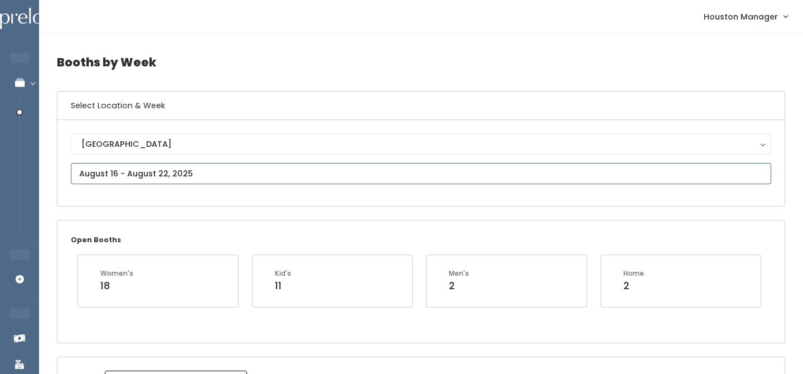
click at [176, 171] on input "text" at bounding box center [421, 173] width 701 height 21
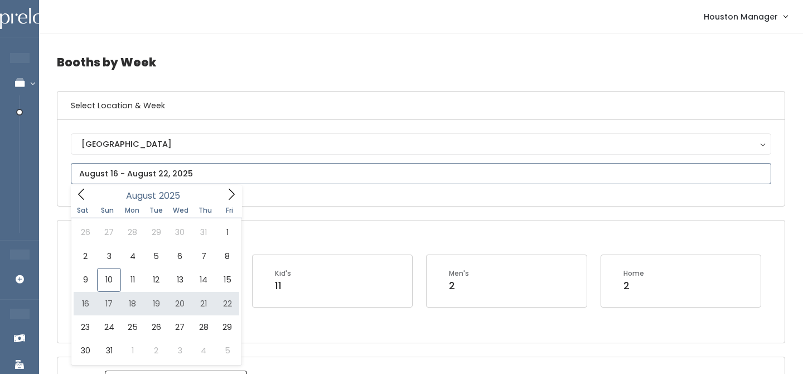
type input "August 16 to August 22"
click at [175, 174] on input "text" at bounding box center [421, 173] width 701 height 21
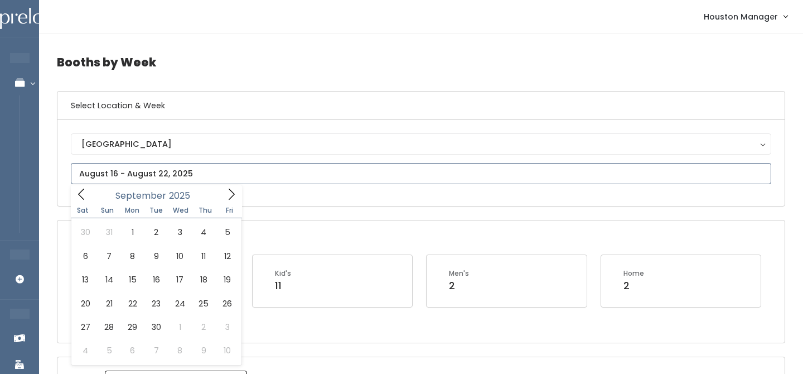
click at [233, 193] on icon at bounding box center [232, 194] width 6 height 11
type input "September 13 to September 19"
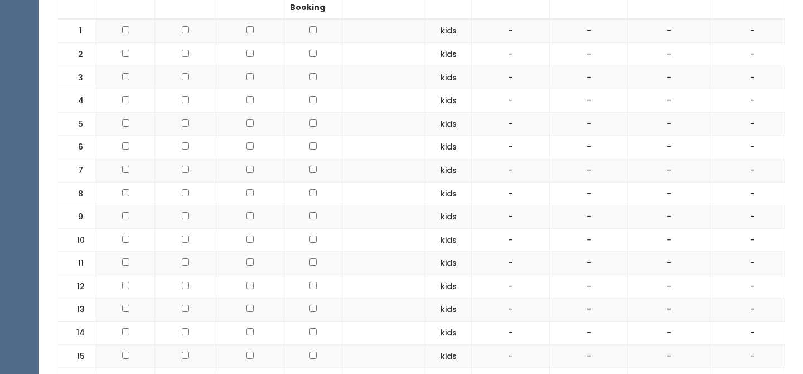
scroll to position [444, 0]
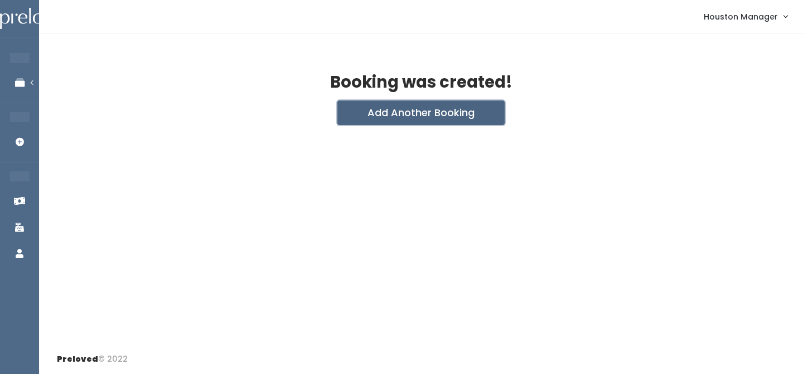
click at [404, 106] on button "Add Another Booking" at bounding box center [421, 112] width 167 height 25
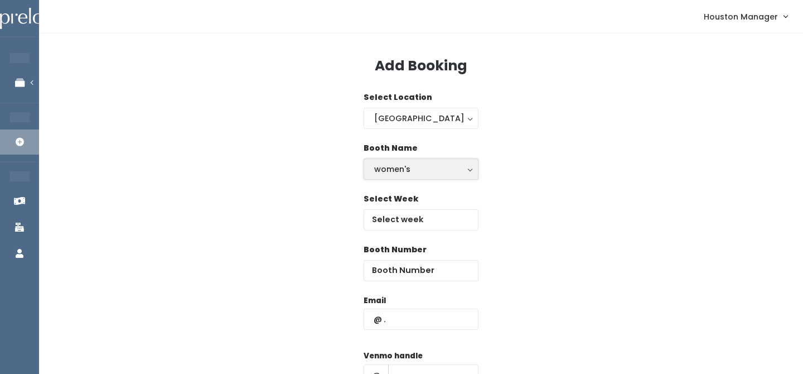
click at [403, 177] on button "women's" at bounding box center [421, 168] width 115 height 21
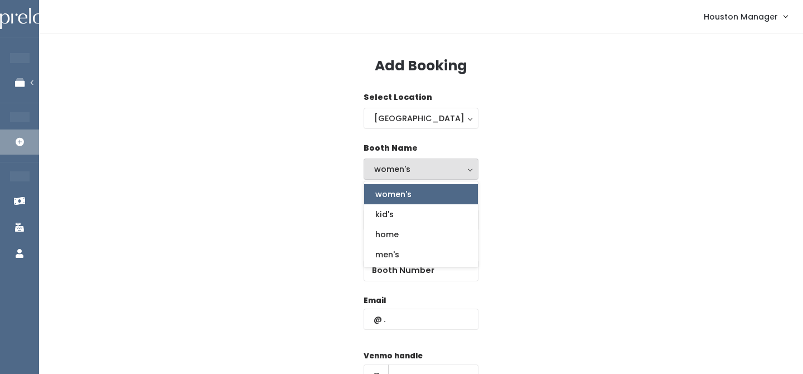
click at [401, 201] on link "women's" at bounding box center [421, 194] width 114 height 20
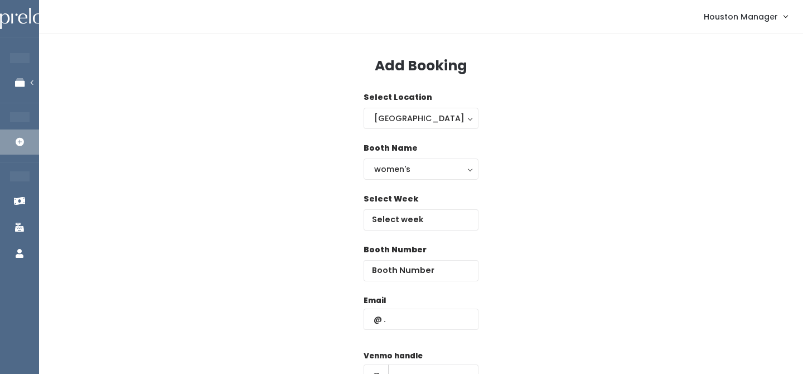
click at [402, 181] on div "Booth Name women's kid's home men's women's women's kid's home men's" at bounding box center [421, 167] width 115 height 51
click at [402, 174] on div "women's" at bounding box center [421, 169] width 94 height 12
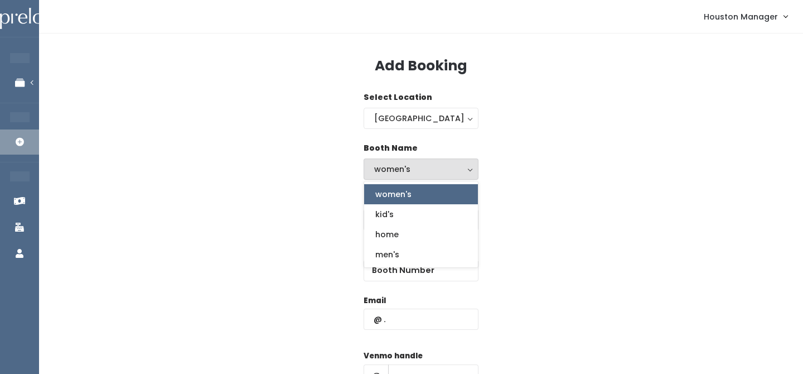
click at [396, 203] on link "women's" at bounding box center [421, 194] width 114 height 20
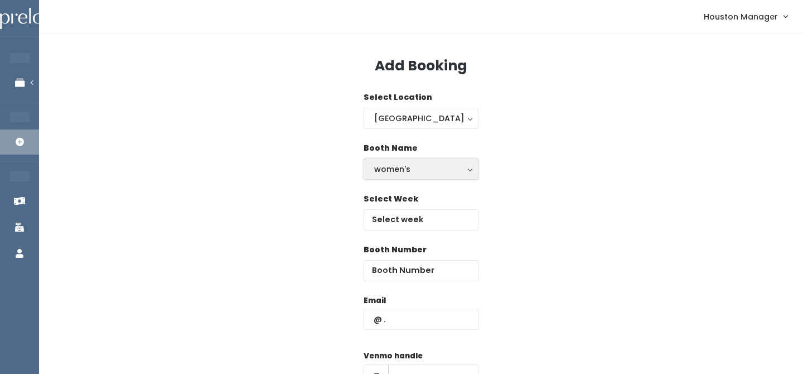
click at [404, 163] on div "women's" at bounding box center [421, 169] width 94 height 12
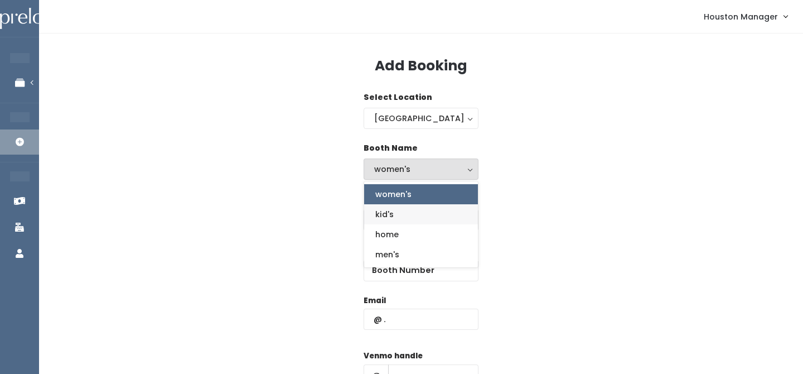
click at [402, 213] on link "kid's" at bounding box center [421, 214] width 114 height 20
select select "kids"
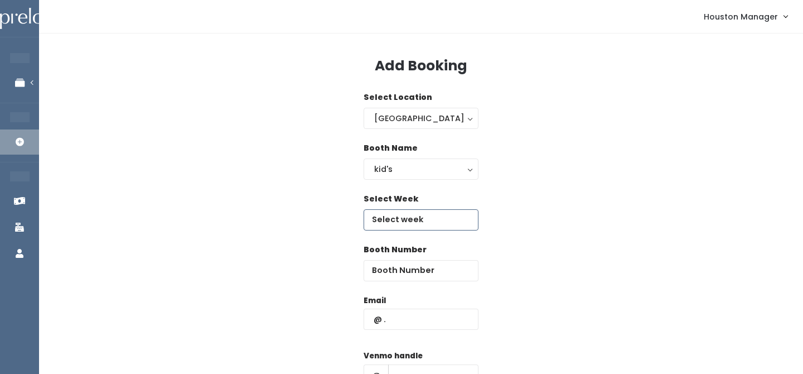
click at [399, 220] on input "text" at bounding box center [421, 219] width 115 height 21
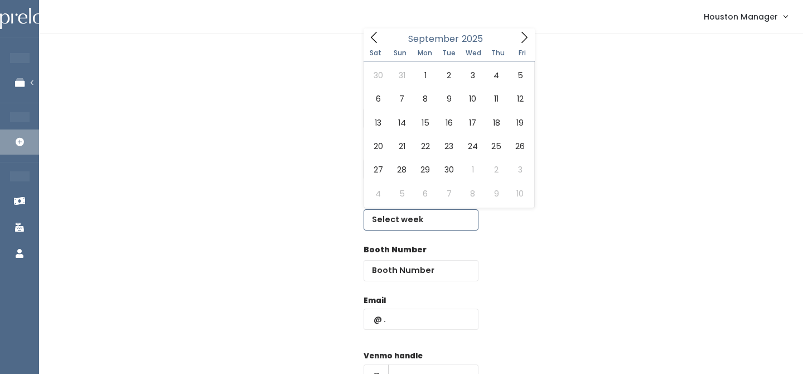
click at [526, 32] on icon at bounding box center [524, 37] width 12 height 12
type input "September 13 to September 19"
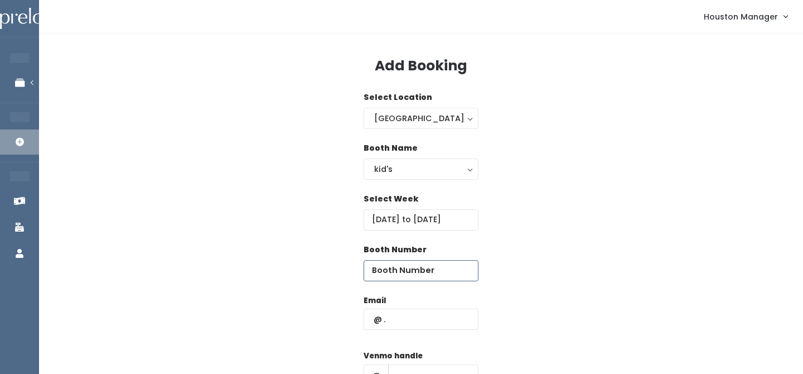
click at [393, 263] on input "number" at bounding box center [421, 270] width 115 height 21
type input "1"
paste input "ekronber@gmail.com"
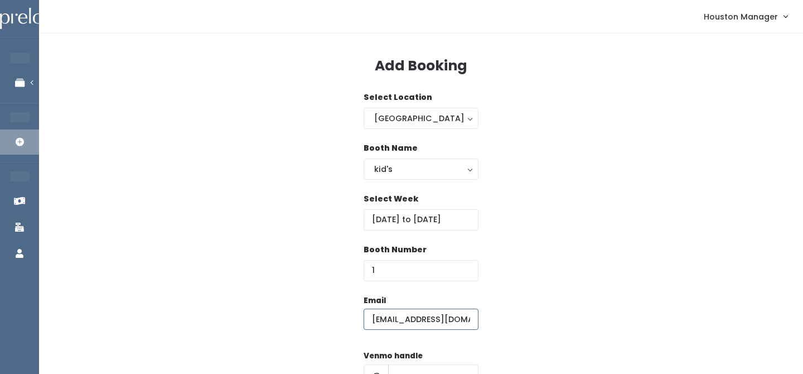
type input "x"
paste input "ekronber@gmail.com"
type input "ekronber@gmail.com"
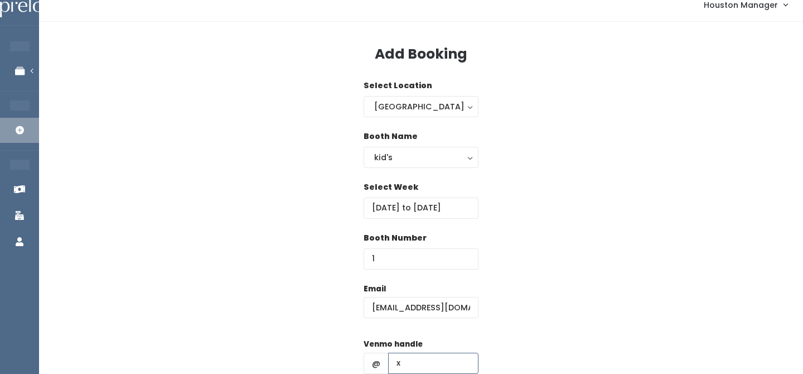
type input "x"
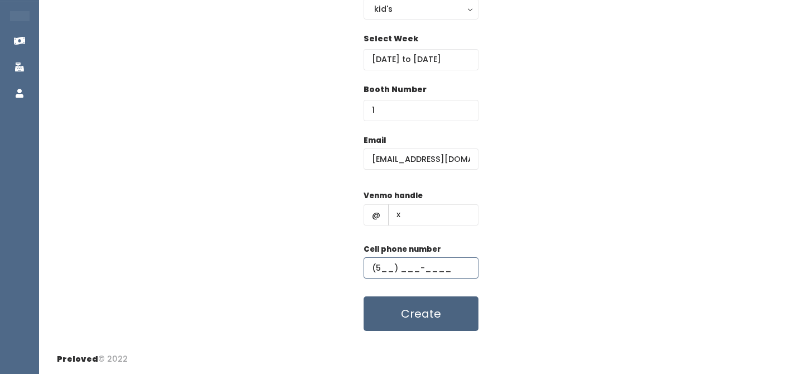
type input "(5__) ___-____"
click at [389, 315] on button "Create" at bounding box center [421, 313] width 115 height 35
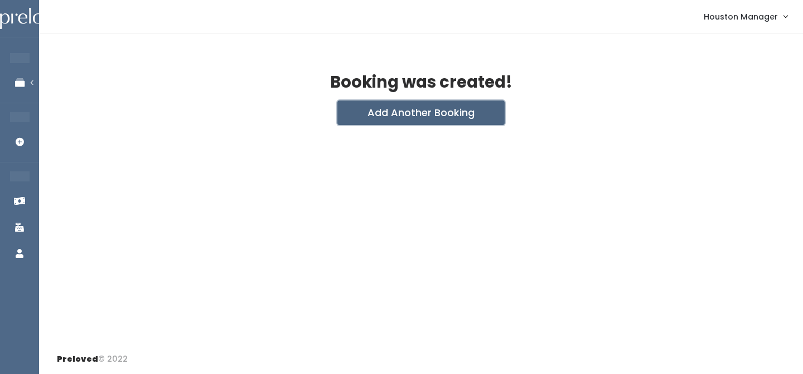
click at [377, 124] on button "Add Another Booking" at bounding box center [421, 112] width 167 height 25
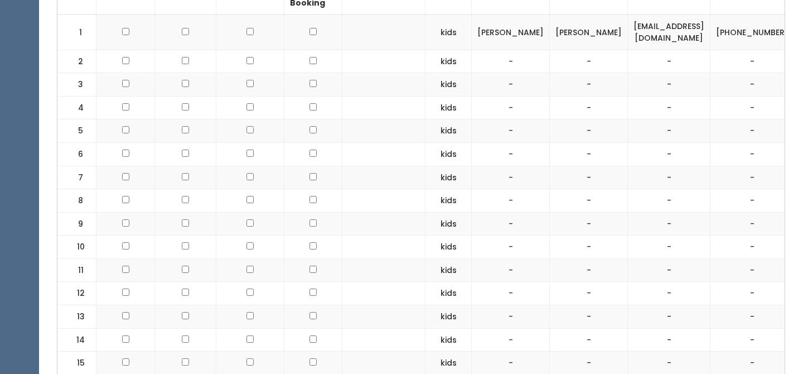
scroll to position [444, 0]
type input "August 23 to August 29"
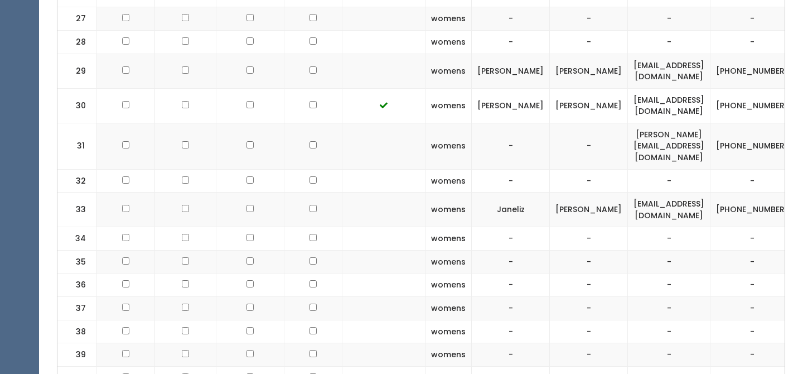
scroll to position [0, 90]
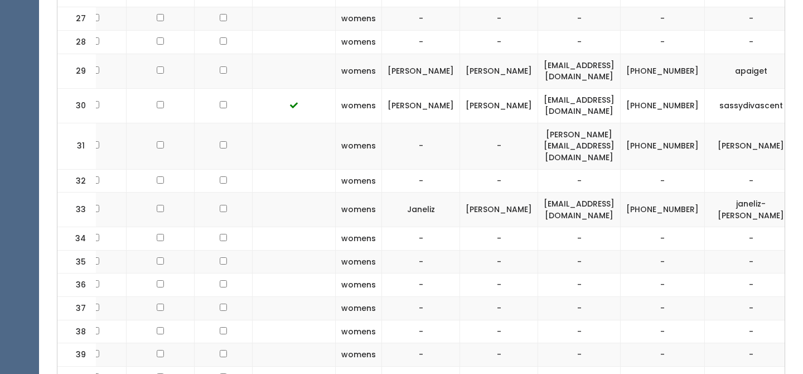
click at [803, 206] on span "button" at bounding box center [818, 209] width 4 height 7
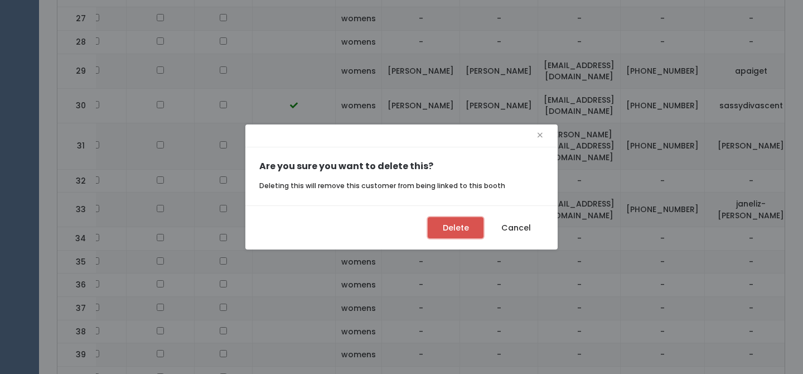
click at [452, 235] on button "Delete" at bounding box center [456, 227] width 56 height 21
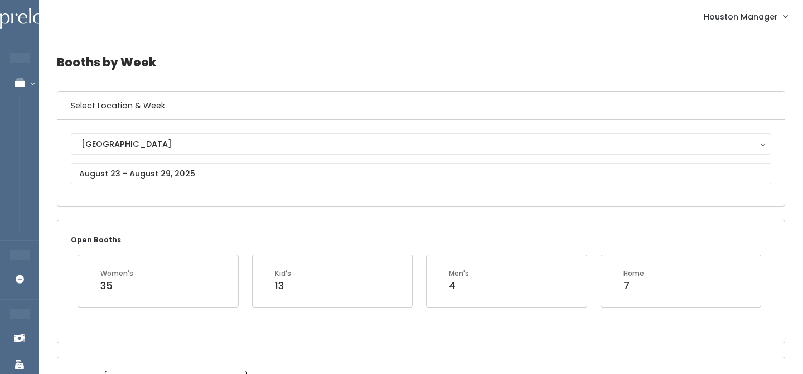
click at [181, 188] on div "[GEOGRAPHIC_DATA] [GEOGRAPHIC_DATA]" at bounding box center [421, 162] width 701 height 59
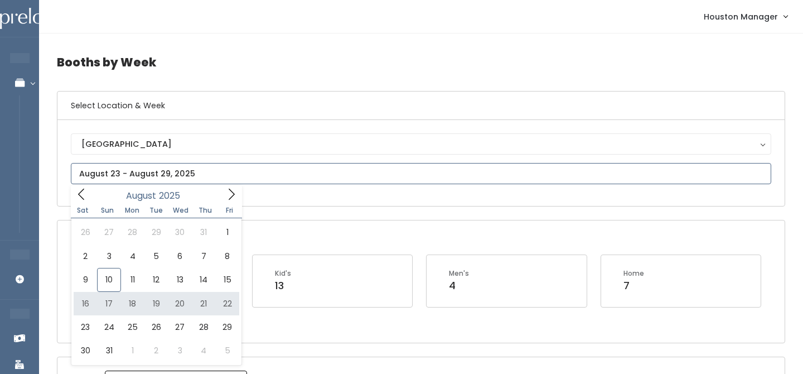
type input "[DATE] to [DATE]"
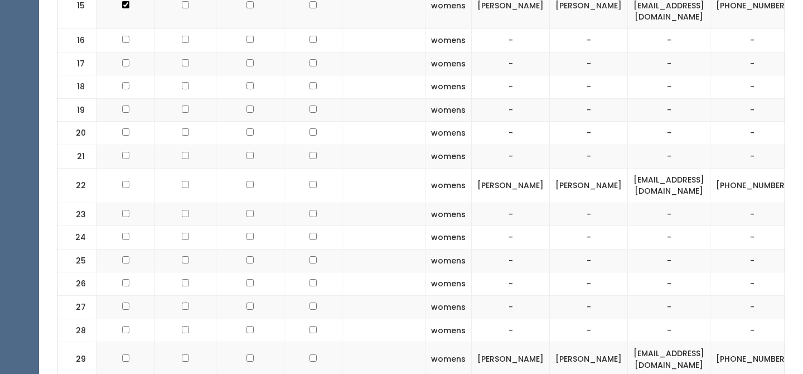
scroll to position [842, 0]
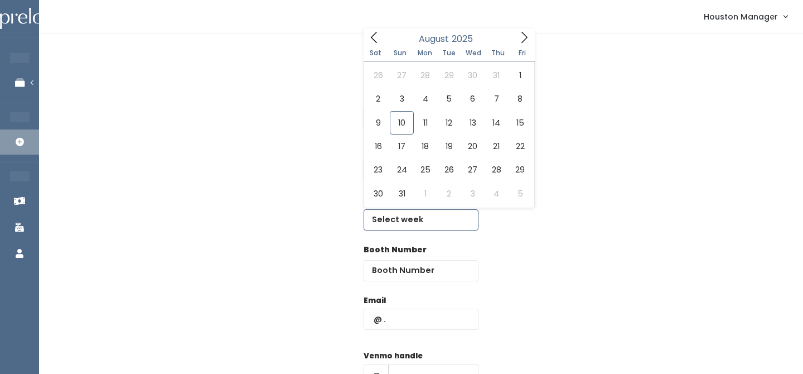
click at [402, 211] on input "text" at bounding box center [421, 219] width 115 height 21
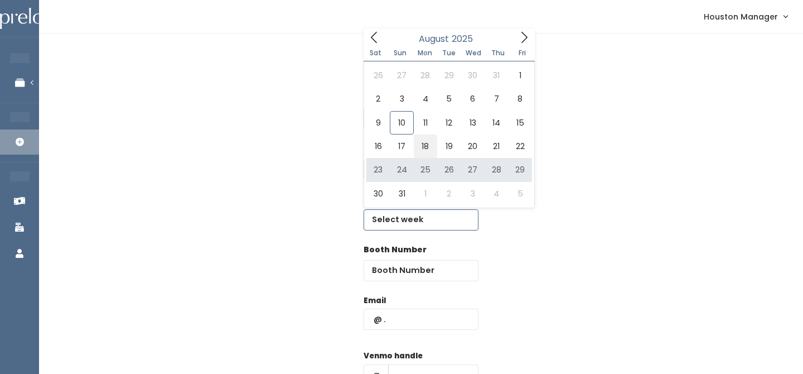
type input "August 16 to August 22"
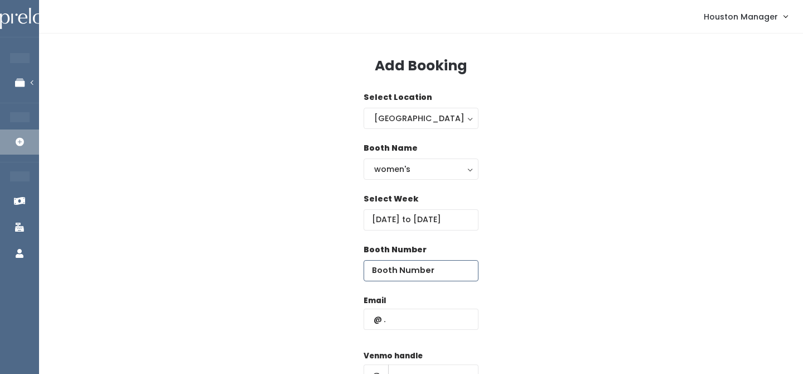
click at [397, 263] on input "number" at bounding box center [421, 270] width 115 height 21
type input "28"
paste input "jnoriega100@hotmail.com"
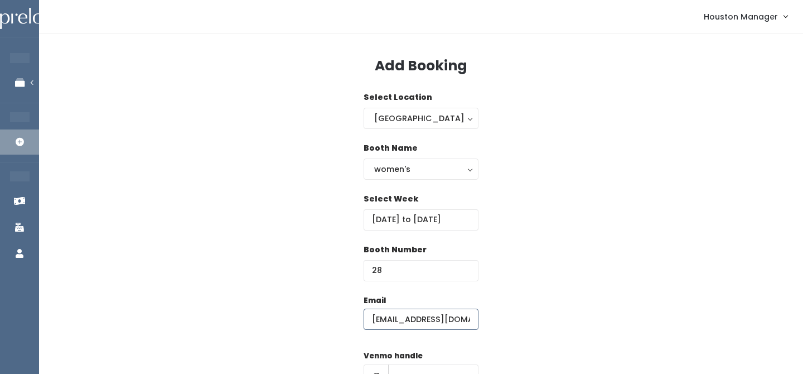
scroll to position [0, 7]
type input "jnoriega100@hotmail.com"
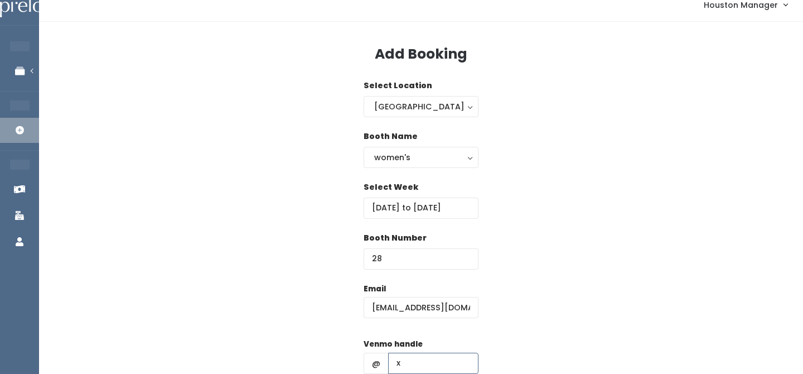
type input "x"
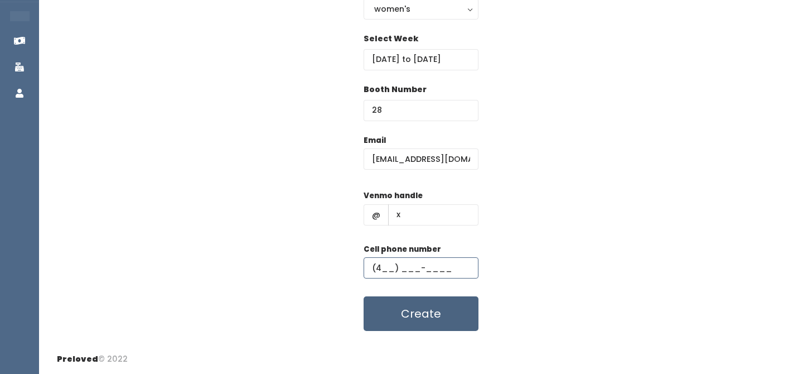
type input "(4__) ___-____"
click at [393, 307] on button "Create" at bounding box center [421, 313] width 115 height 35
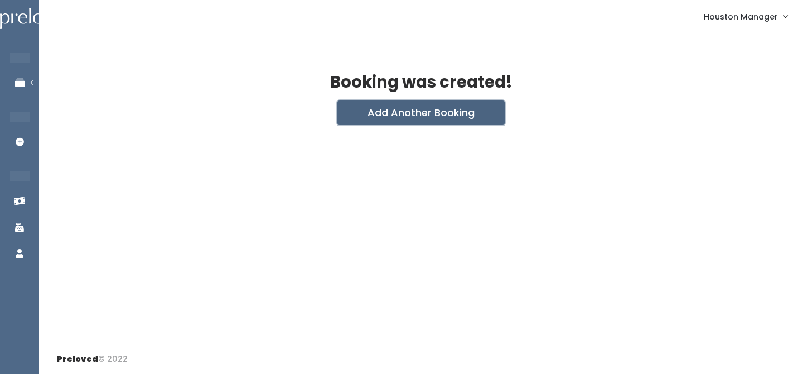
click at [421, 121] on button "Add Another Booking" at bounding box center [421, 112] width 167 height 25
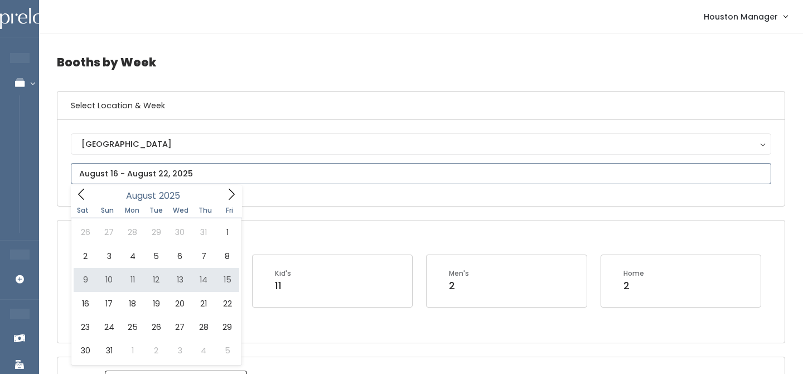
type input "August 9 to August 15"
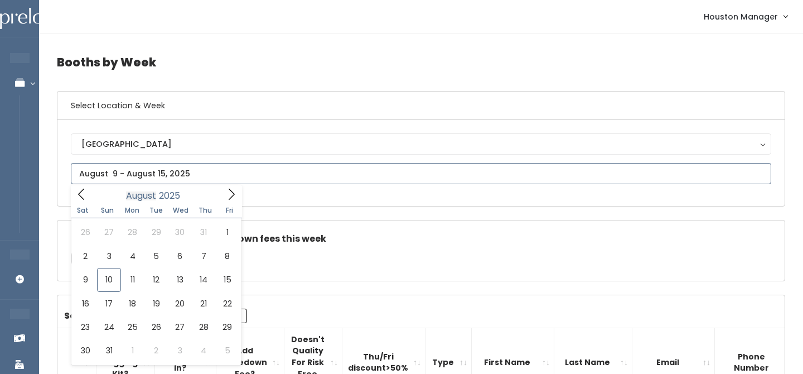
click at [155, 178] on input "text" at bounding box center [421, 173] width 701 height 21
type input "August 16 to August 22"
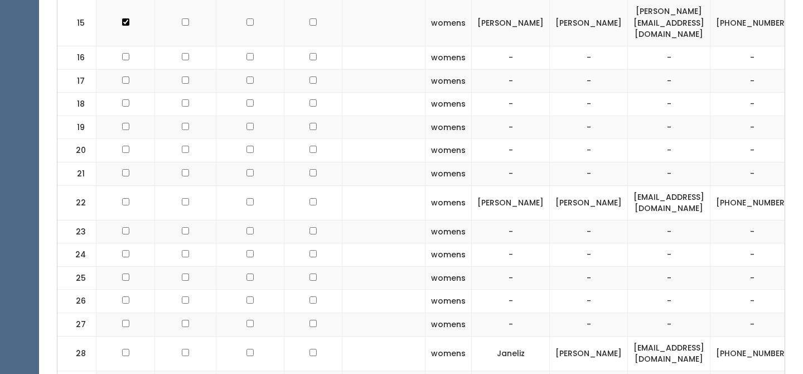
scroll to position [821, 0]
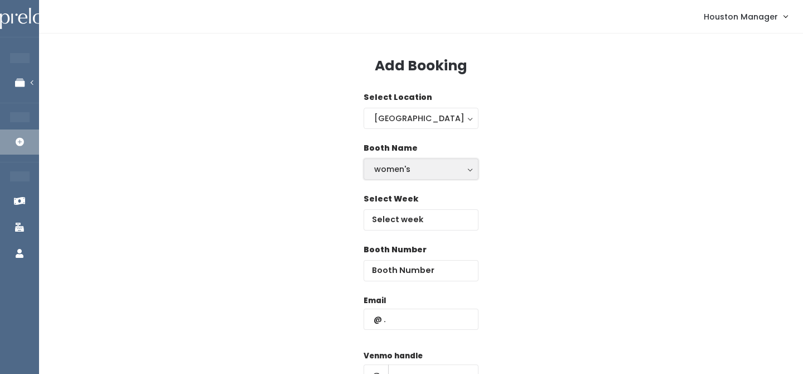
click at [422, 171] on div "women's" at bounding box center [421, 169] width 94 height 12
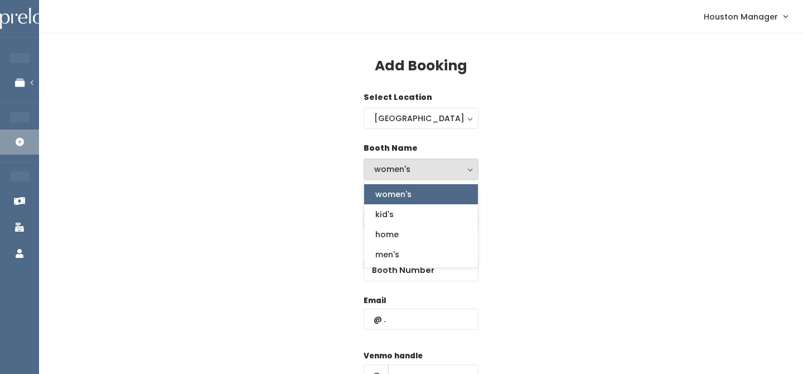
click at [420, 175] on div "women's" at bounding box center [421, 169] width 94 height 12
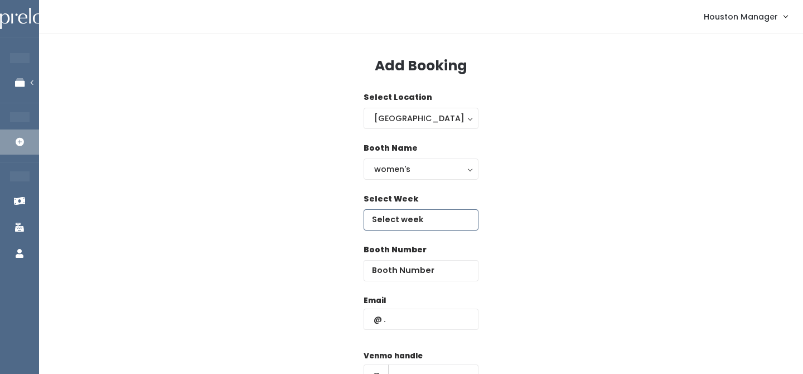
click at [403, 225] on input "text" at bounding box center [421, 219] width 115 height 21
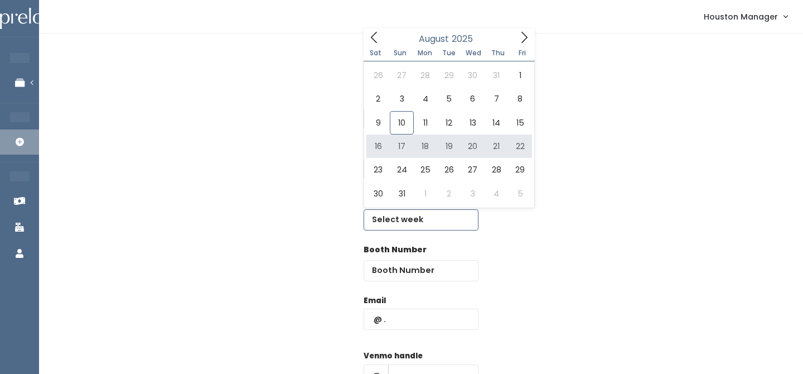
type input "August 16 to August 22"
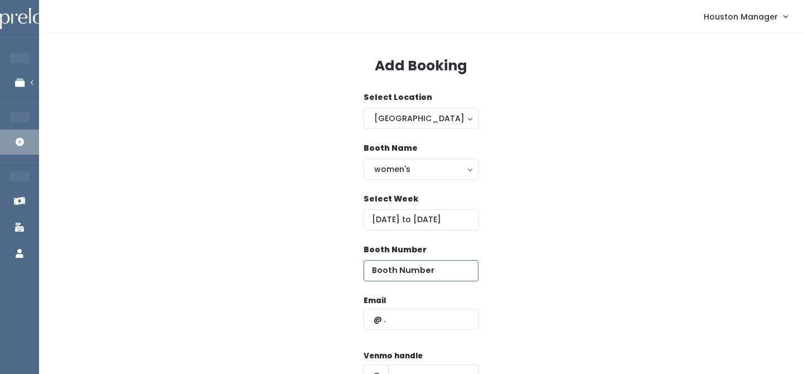
click at [388, 271] on input "number" at bounding box center [421, 270] width 115 height 21
type input "23"
paste input "mistyo2003@gmail.com"
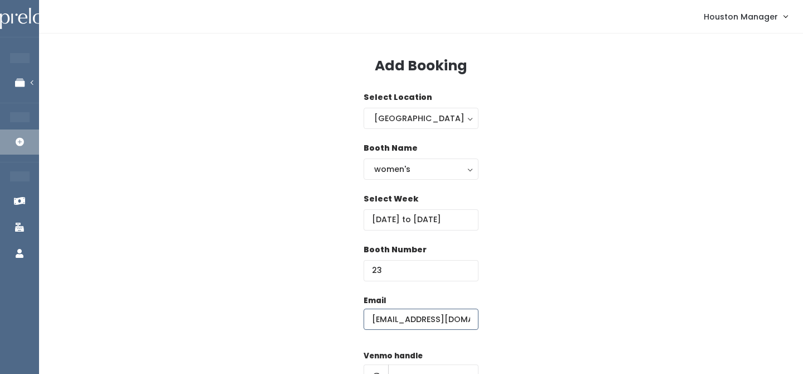
type input "mistyo2003@gmail.com"
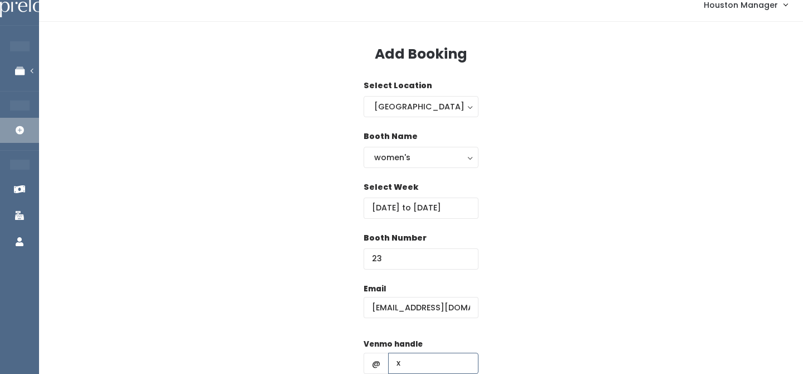
type input "x"
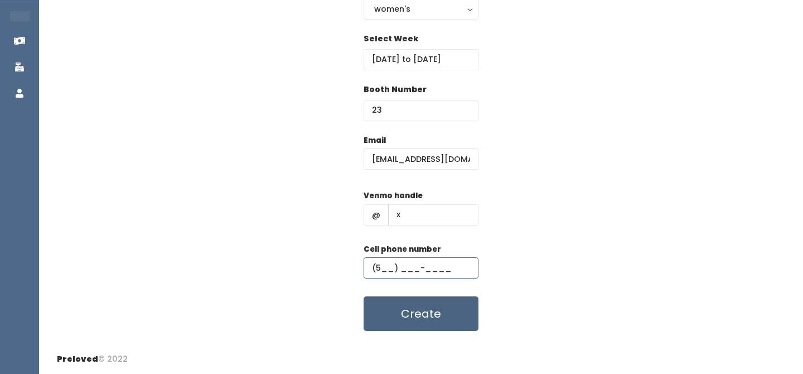
type input "(5__) ___-____"
click at [386, 325] on button "Create" at bounding box center [421, 313] width 115 height 35
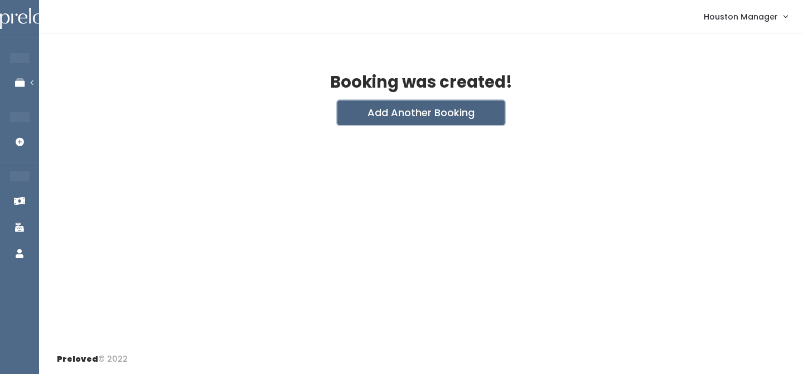
click at [421, 110] on button "Add Another Booking" at bounding box center [421, 112] width 167 height 25
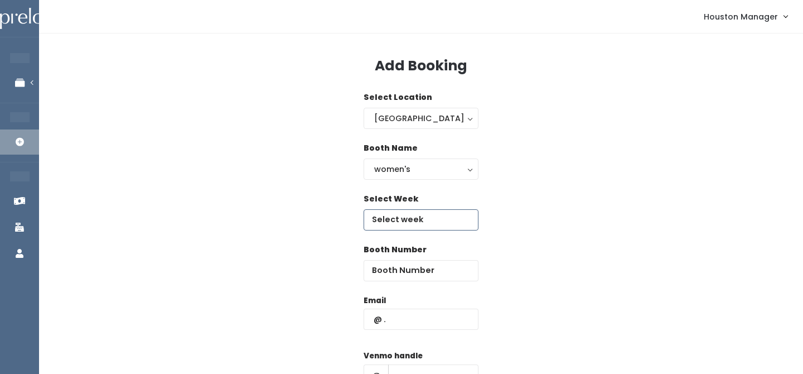
click at [397, 216] on input "text" at bounding box center [421, 219] width 115 height 21
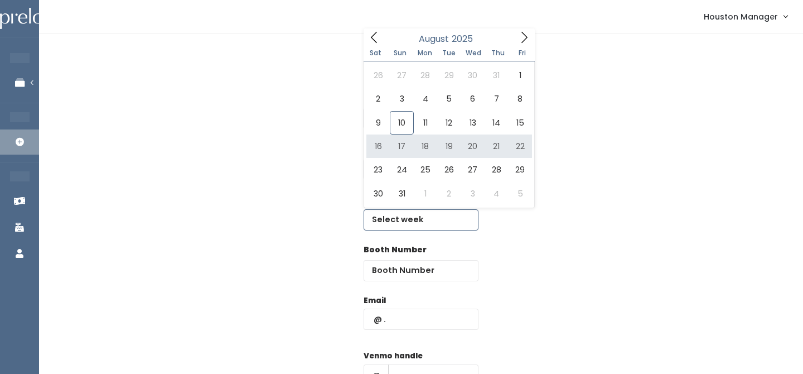
type input "August 16 to August 22"
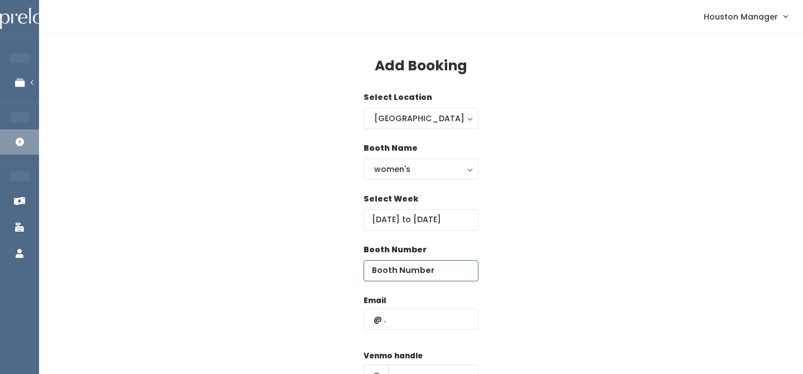
click at [404, 260] on input "number" at bounding box center [421, 270] width 115 height 21
type input "24"
paste input "[EMAIL_ADDRESS][DOMAIN_NAME]"
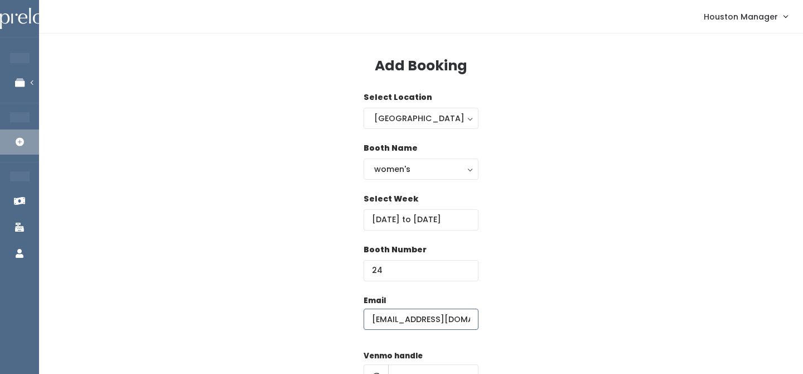
type input "[EMAIL_ADDRESS][DOMAIN_NAME]"
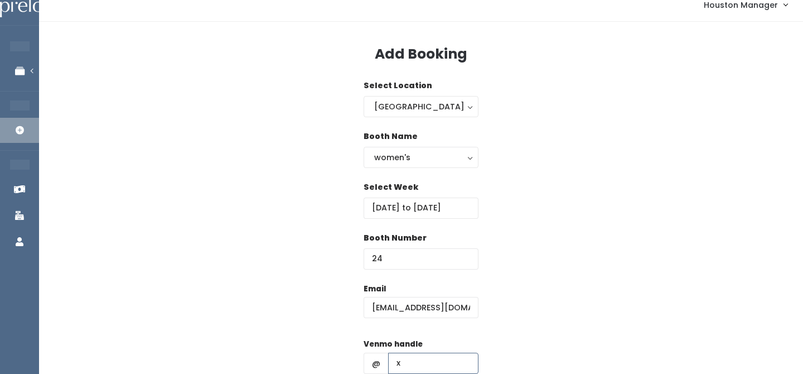
type input "x"
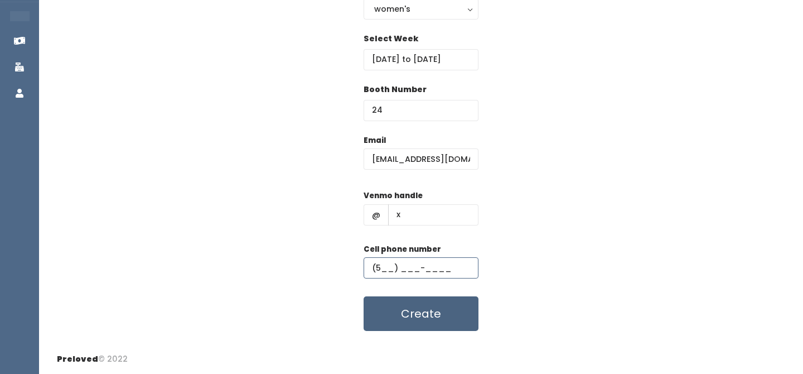
type input "(5__) ___-____"
click at [394, 314] on button "Create" at bounding box center [421, 313] width 115 height 35
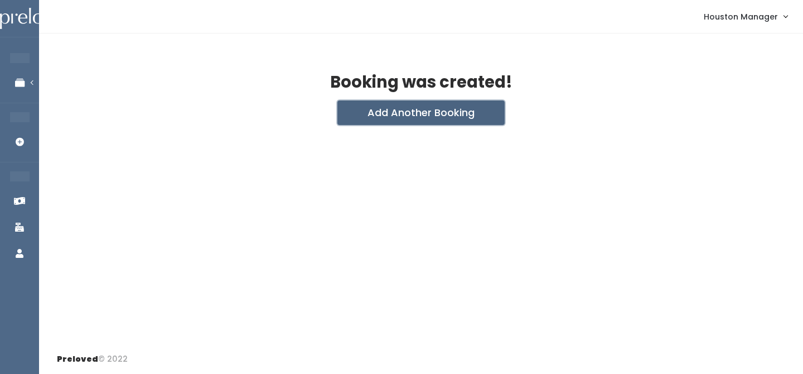
click at [362, 109] on button "Add Another Booking" at bounding box center [421, 112] width 167 height 25
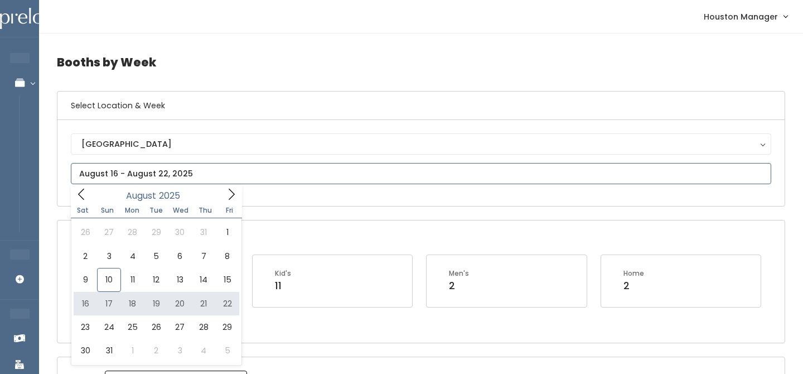
type input "[DATE] to [DATE]"
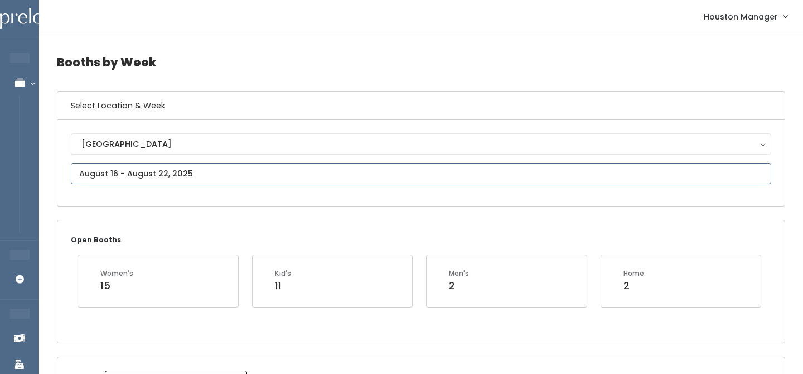
click at [175, 177] on input "text" at bounding box center [421, 173] width 701 height 21
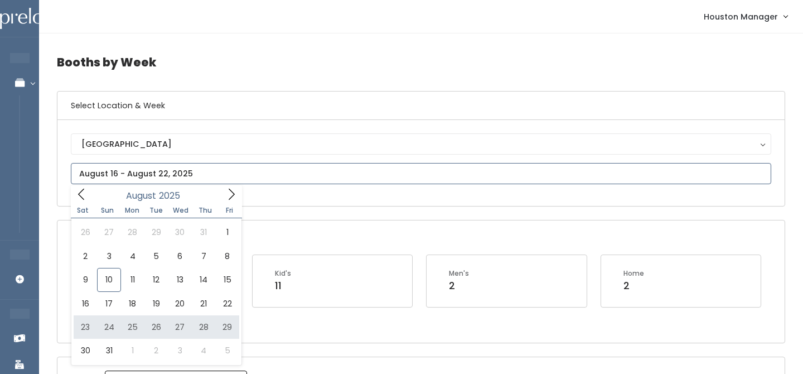
type input "August 23 to August 29"
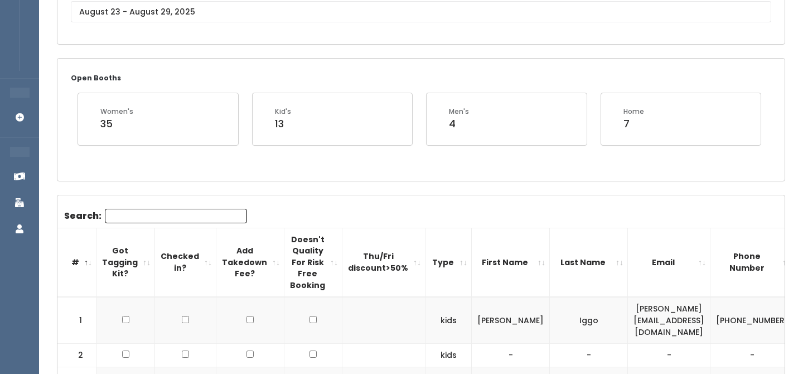
scroll to position [94, 0]
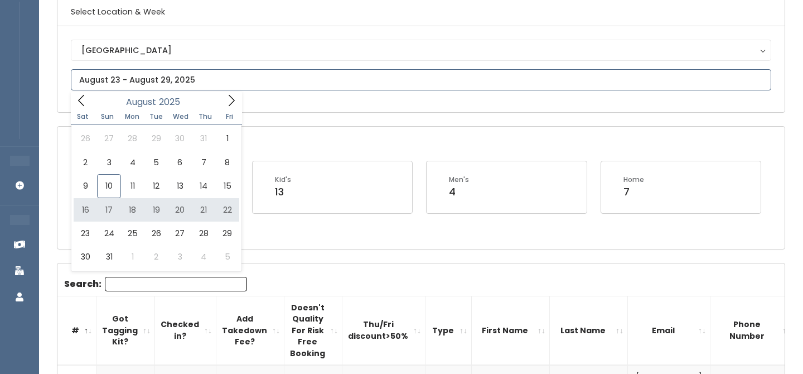
type input "August 16 to August 22"
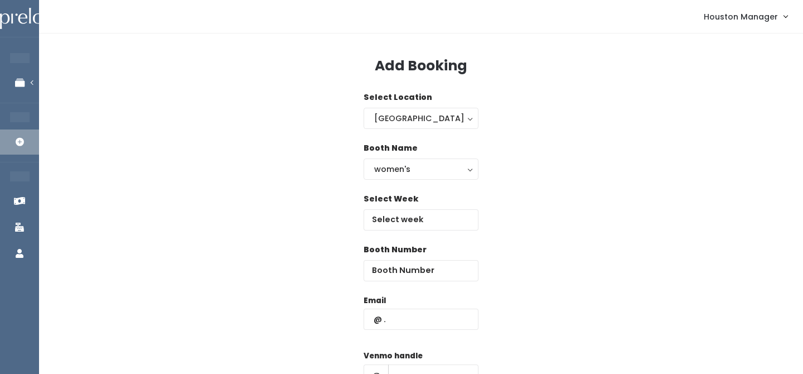
click at [384, 180] on div "Booth Name women's kid's home men's women's" at bounding box center [421, 167] width 115 height 51
click at [387, 220] on input "text" at bounding box center [421, 219] width 115 height 21
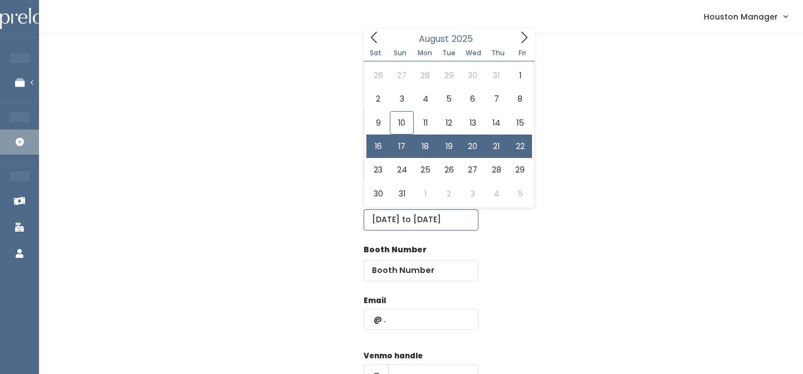
type input "[DATE] to [DATE]"
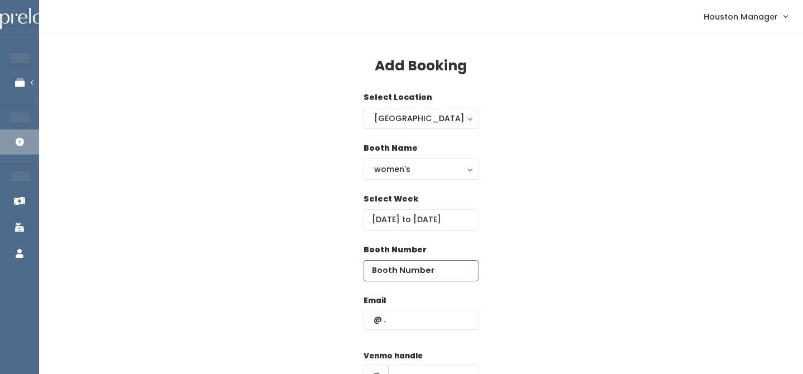
drag, startPoint x: 406, startPoint y: 273, endPoint x: 406, endPoint y: 266, distance: 6.7
click at [406, 273] on input "number" at bounding box center [421, 270] width 115 height 21
type input "25"
paste input "[EMAIL_ADDRESS][DOMAIN_NAME]"
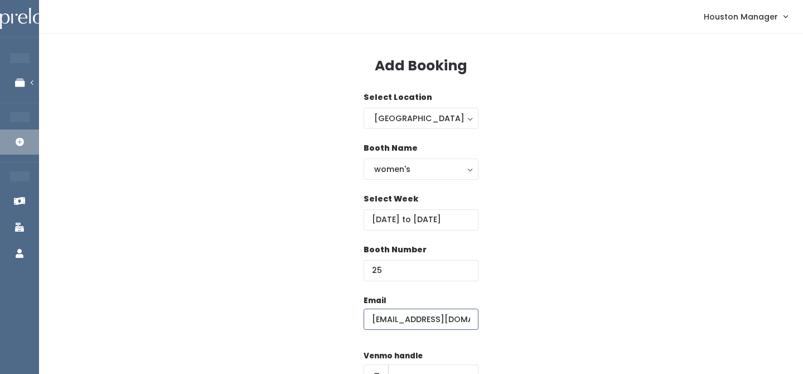
type input "[EMAIL_ADDRESS][DOMAIN_NAME]"
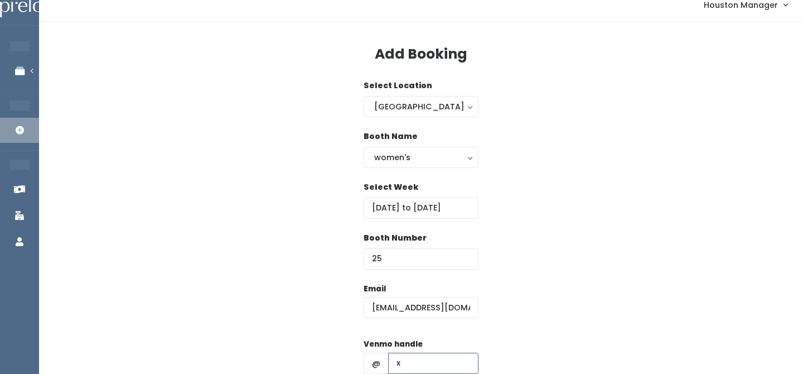
type input "x"
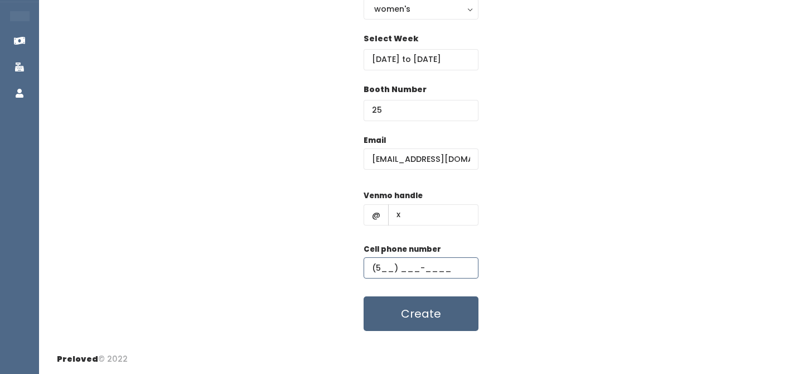
type input "(5__) ___-____"
click at [394, 312] on button "Create" at bounding box center [421, 313] width 115 height 35
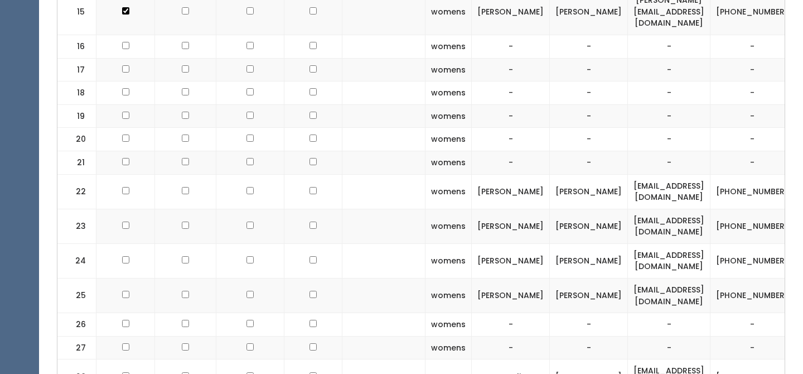
scroll to position [831, 0]
